Goal: Information Seeking & Learning: Learn about a topic

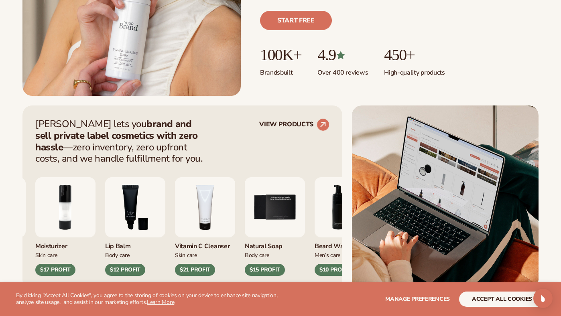
scroll to position [238, 0]
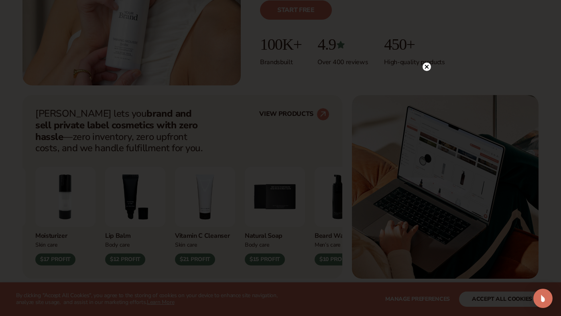
click at [428, 66] on circle at bounding box center [426, 67] width 8 height 8
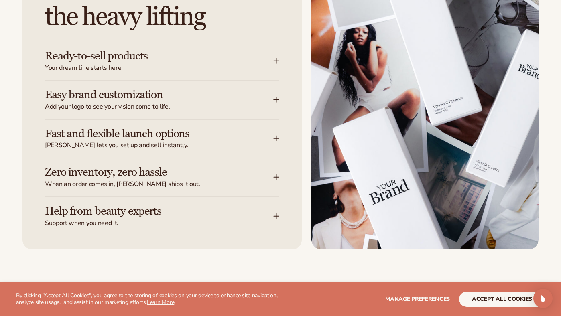
scroll to position [1046, 0]
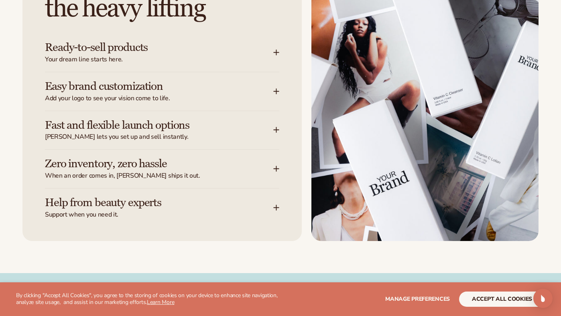
click at [276, 49] on icon at bounding box center [276, 52] width 6 height 6
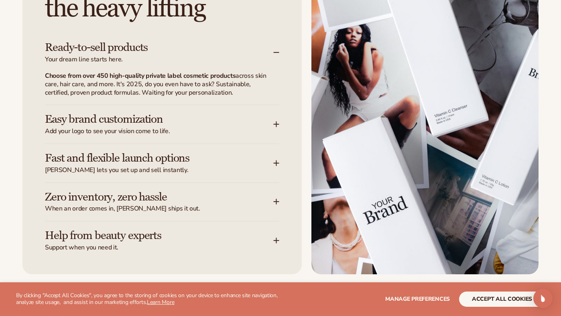
click at [276, 49] on icon at bounding box center [276, 52] width 6 height 6
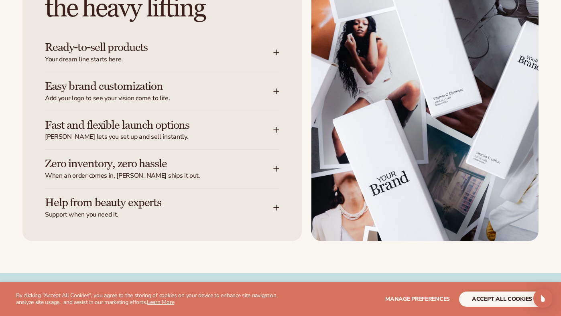
click at [276, 49] on icon at bounding box center [276, 52] width 6 height 6
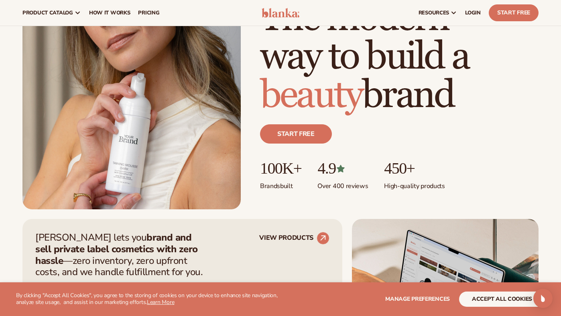
scroll to position [109, 0]
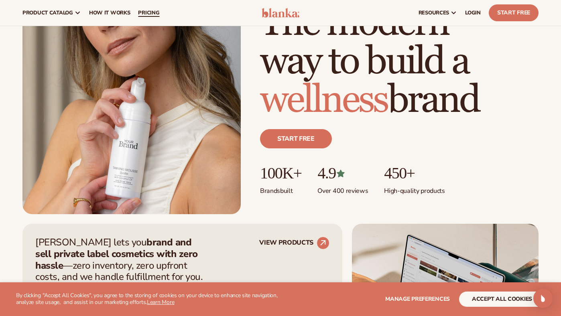
click at [160, 13] on link "pricing" at bounding box center [148, 13] width 29 height 26
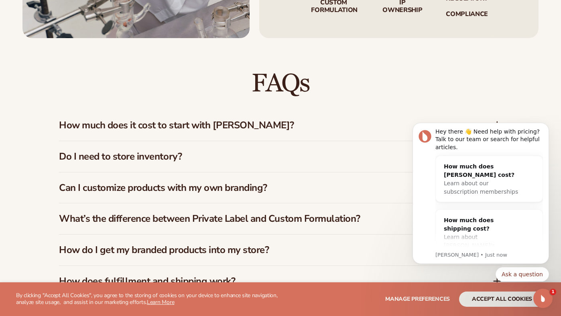
scroll to position [1176, 0]
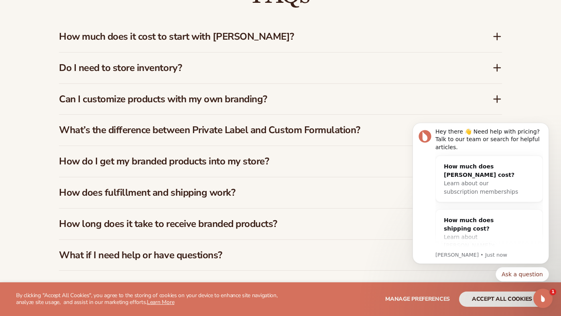
click at [178, 53] on div "Do I need to store inventory?" at bounding box center [280, 68] width 443 height 31
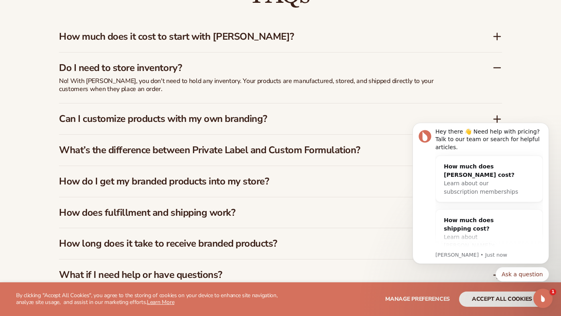
click at [285, 31] on h3 "How much does it cost to start with Blanka?" at bounding box center [263, 37] width 409 height 12
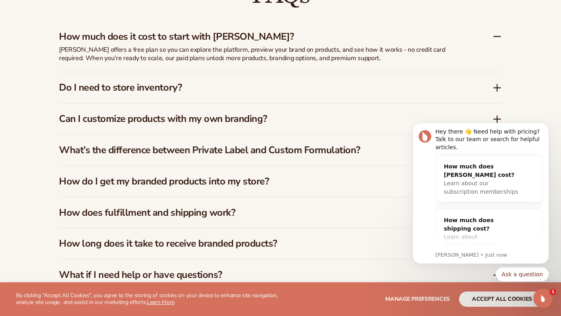
click at [285, 31] on h3 "How much does it cost to start with Blanka?" at bounding box center [263, 37] width 409 height 12
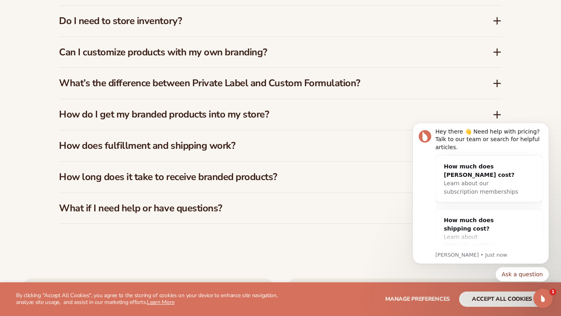
scroll to position [1232, 0]
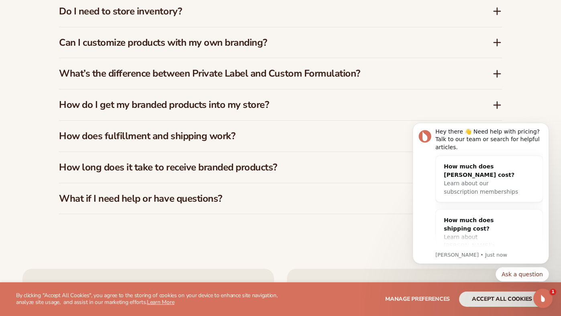
click at [282, 89] on div "How do I get my branded products into my store?" at bounding box center [280, 104] width 443 height 31
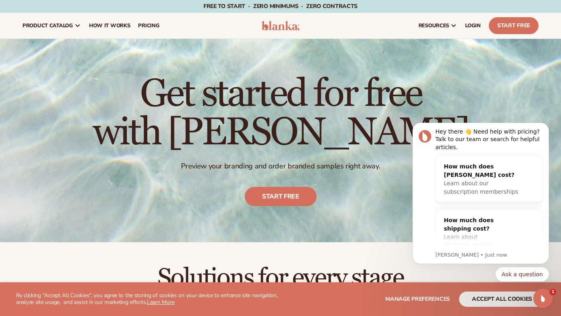
scroll to position [0, 0]
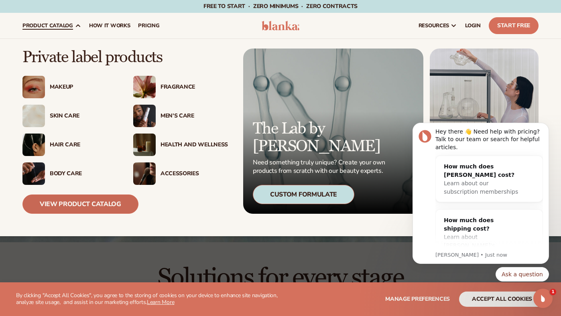
click at [79, 203] on link "View Product Catalog" at bounding box center [80, 204] width 116 height 19
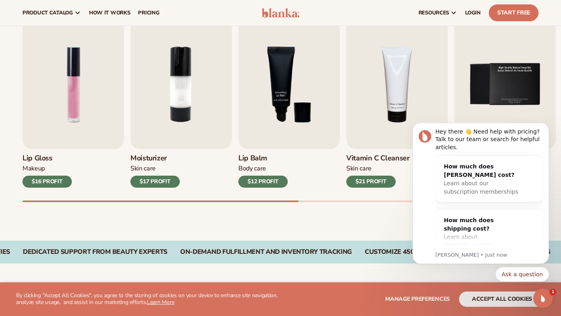
click at [339, 206] on div "Best sellers Private label products to start your beauty and self care line tod…" at bounding box center [280, 97] width 561 height 288
click at [546, 122] on button "Dismiss notification" at bounding box center [546, 125] width 10 height 10
